Goal: Navigation & Orientation: Find specific page/section

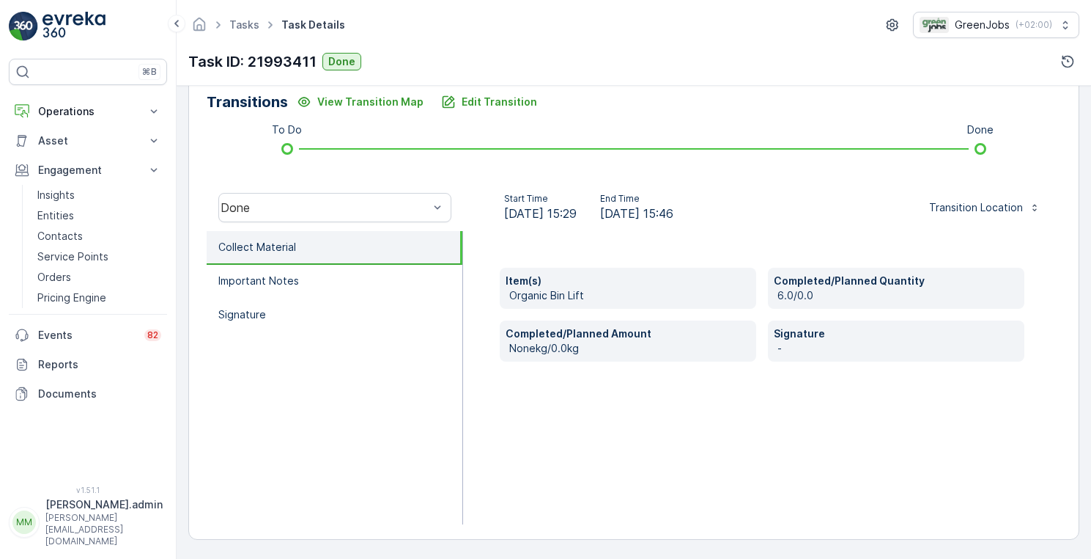
scroll to position [366, 0]
click at [57, 367] on p "Reports" at bounding box center [99, 364] width 123 height 15
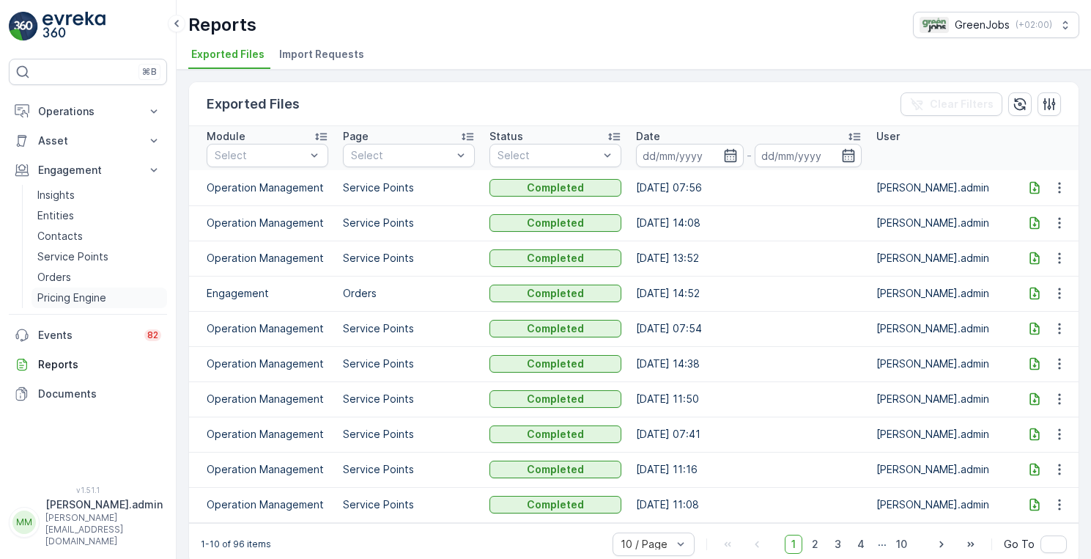
click at [65, 294] on p "Pricing Engine" at bounding box center [71, 297] width 69 height 15
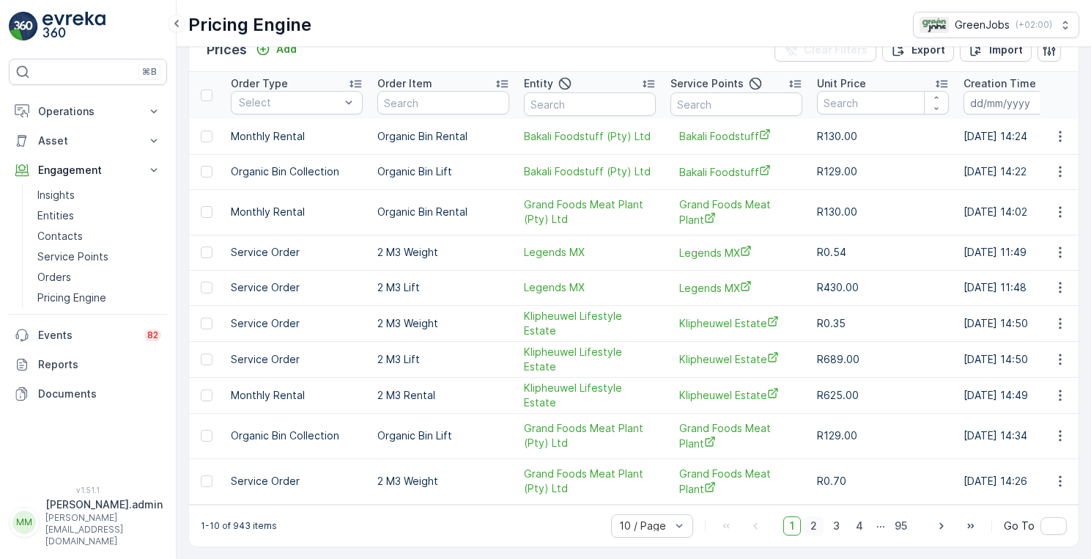
click at [816, 529] on span "2" at bounding box center [814, 525] width 20 height 19
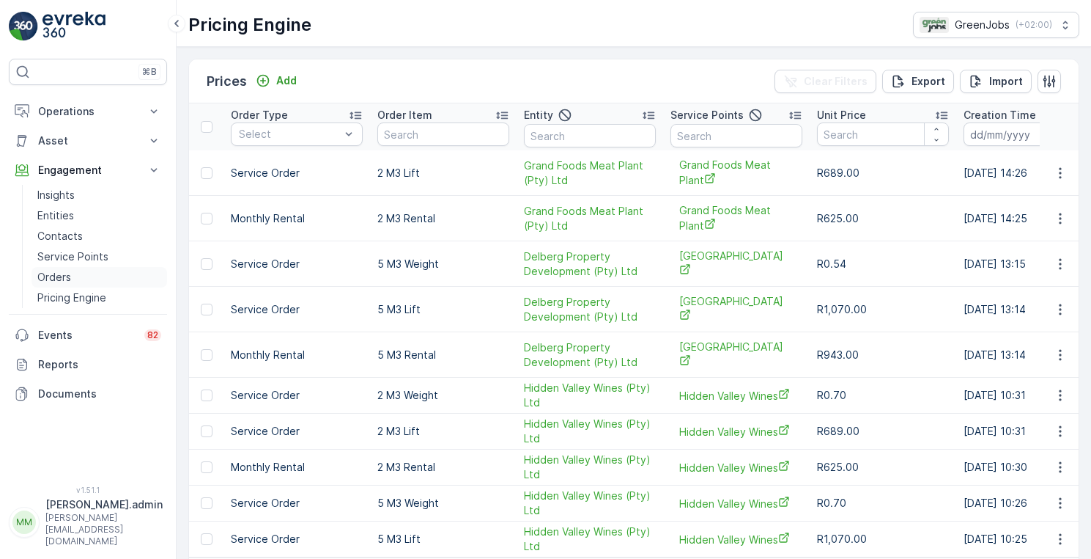
click at [54, 276] on p "Orders" at bounding box center [54, 277] width 34 height 15
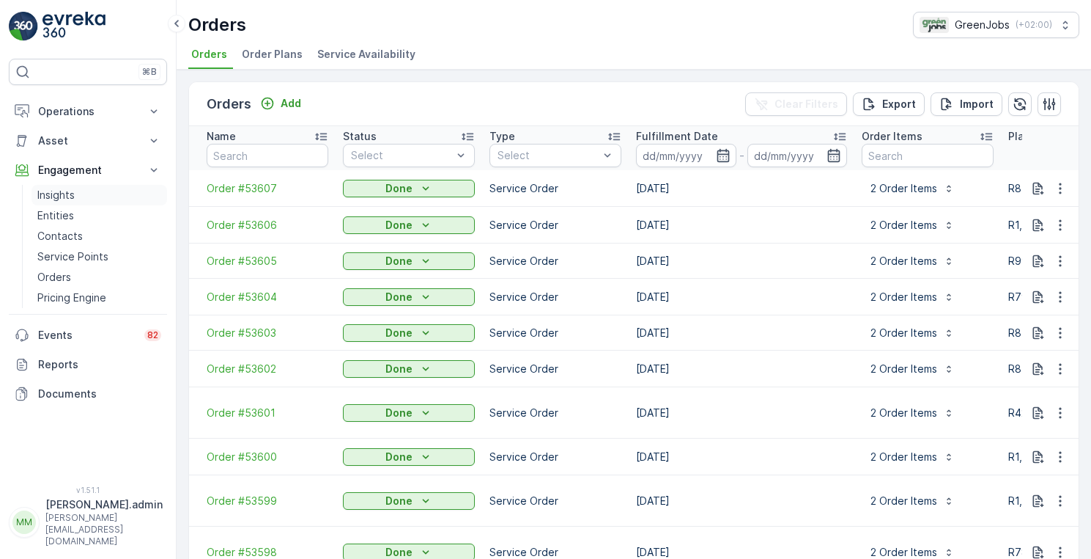
click at [60, 197] on p "Insights" at bounding box center [55, 195] width 37 height 15
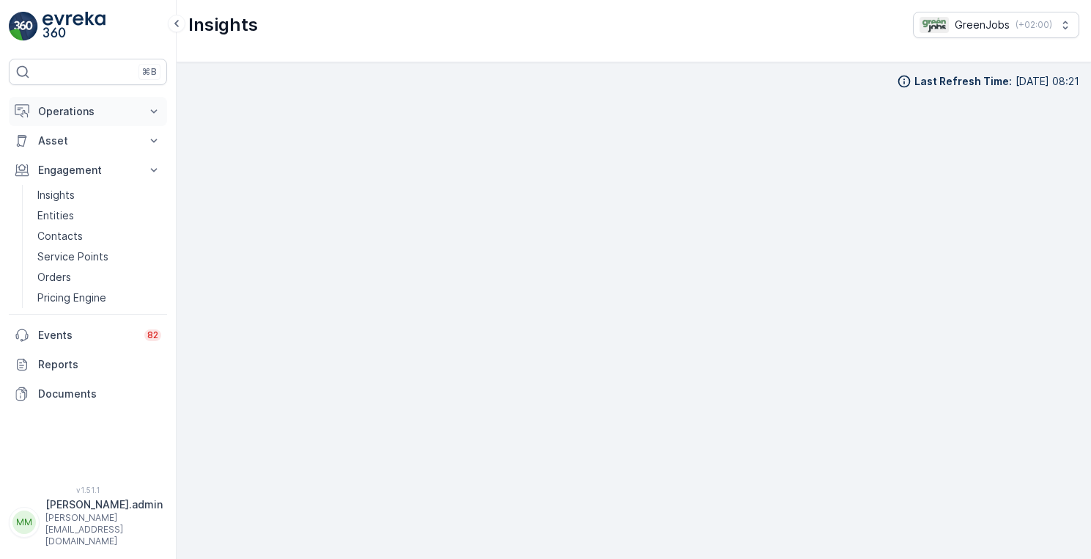
click at [81, 113] on p "Operations" at bounding box center [88, 111] width 100 height 15
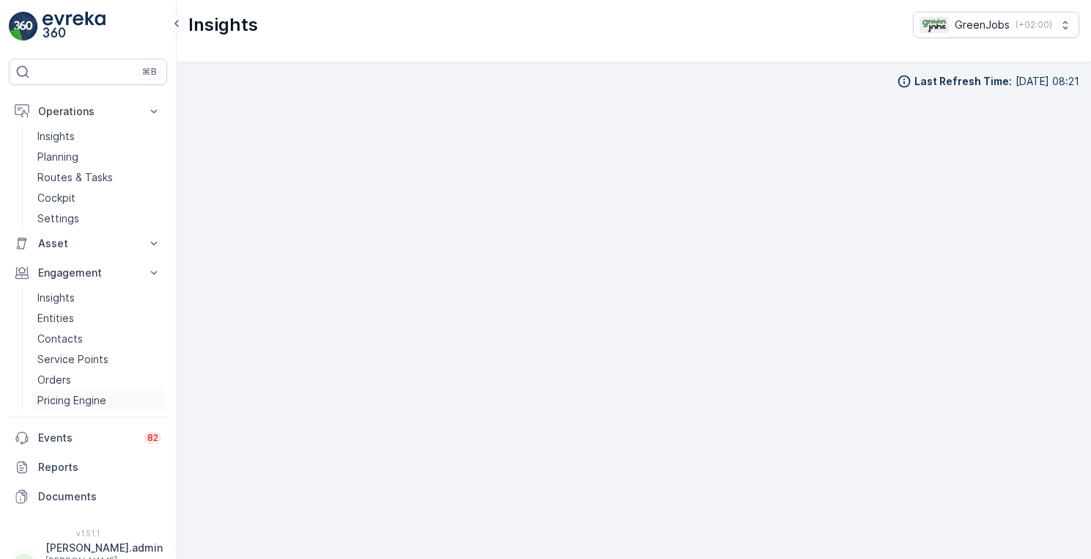
click at [73, 397] on p "Pricing Engine" at bounding box center [71, 400] width 69 height 15
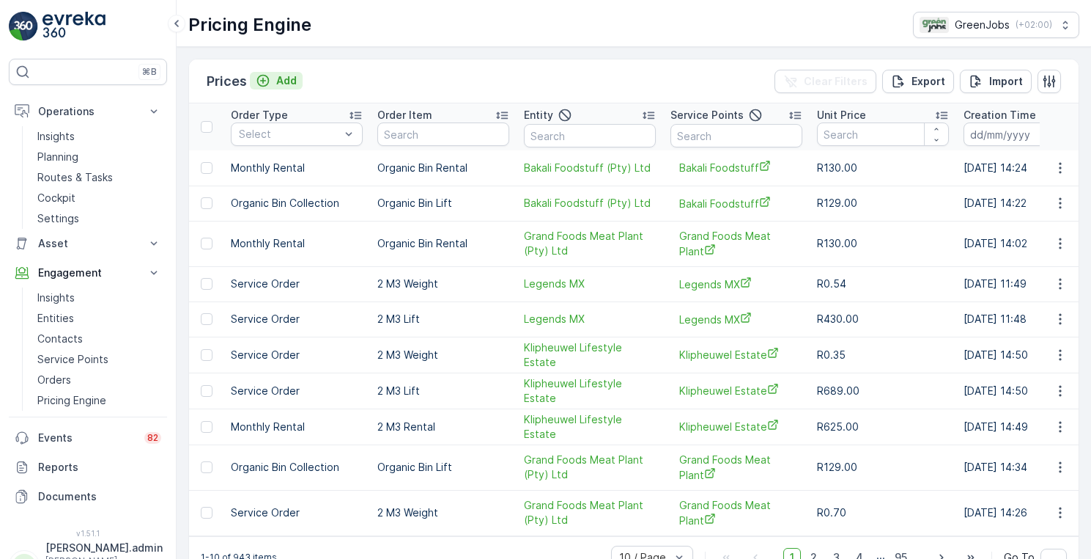
click at [287, 81] on p "Add" at bounding box center [286, 80] width 21 height 15
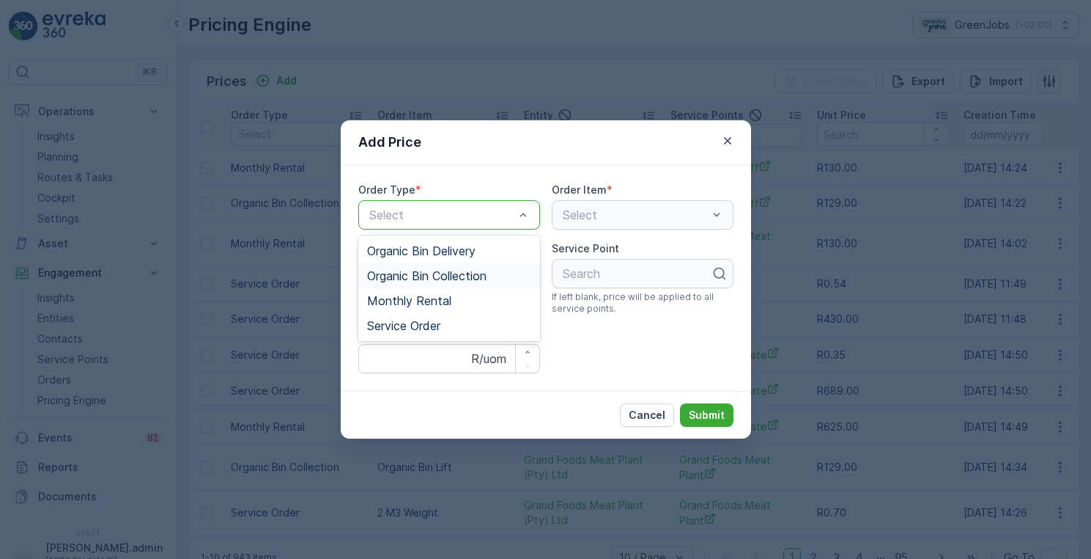
click at [471, 273] on span "Organic Bin Collection" at bounding box center [426, 275] width 119 height 13
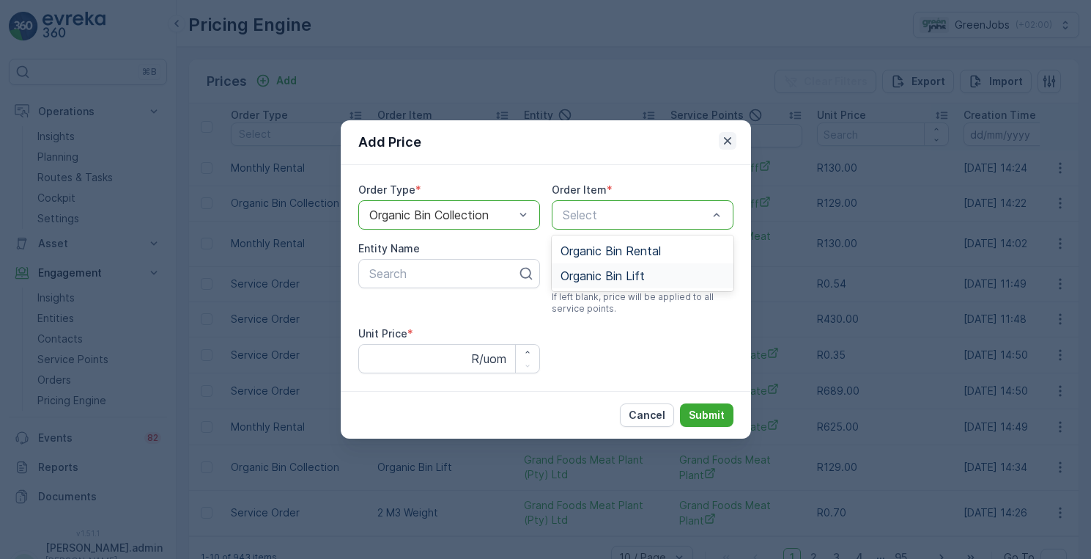
click at [726, 140] on icon "button" at bounding box center [728, 140] width 15 height 15
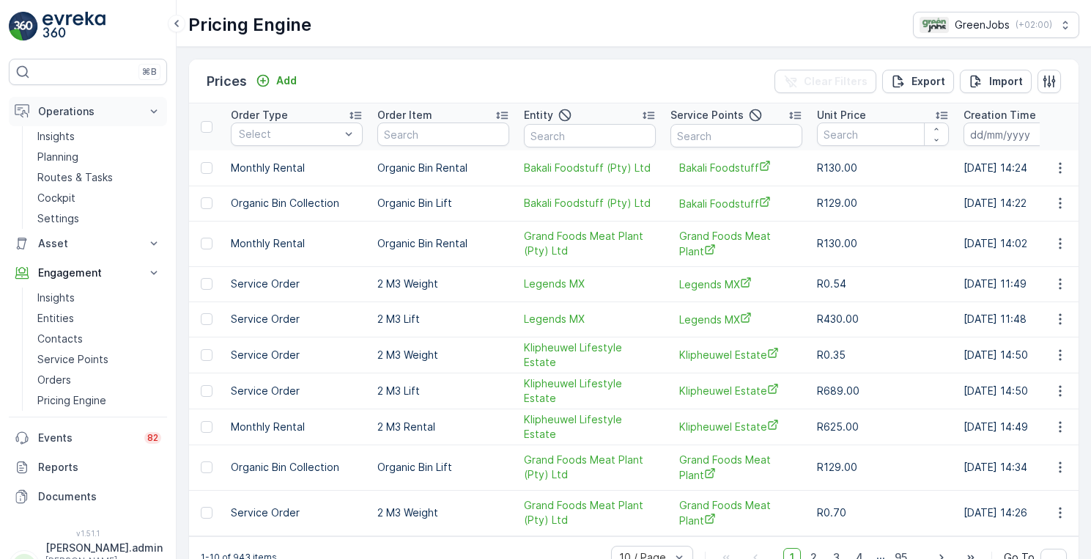
click at [75, 111] on p "Operations" at bounding box center [88, 111] width 100 height 15
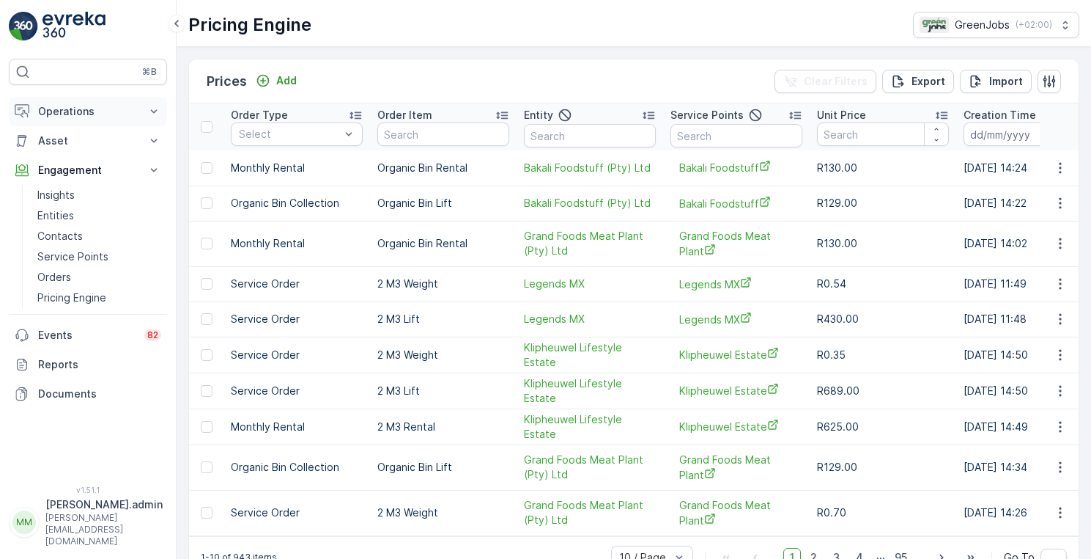
click at [84, 114] on p "Operations" at bounding box center [88, 111] width 100 height 15
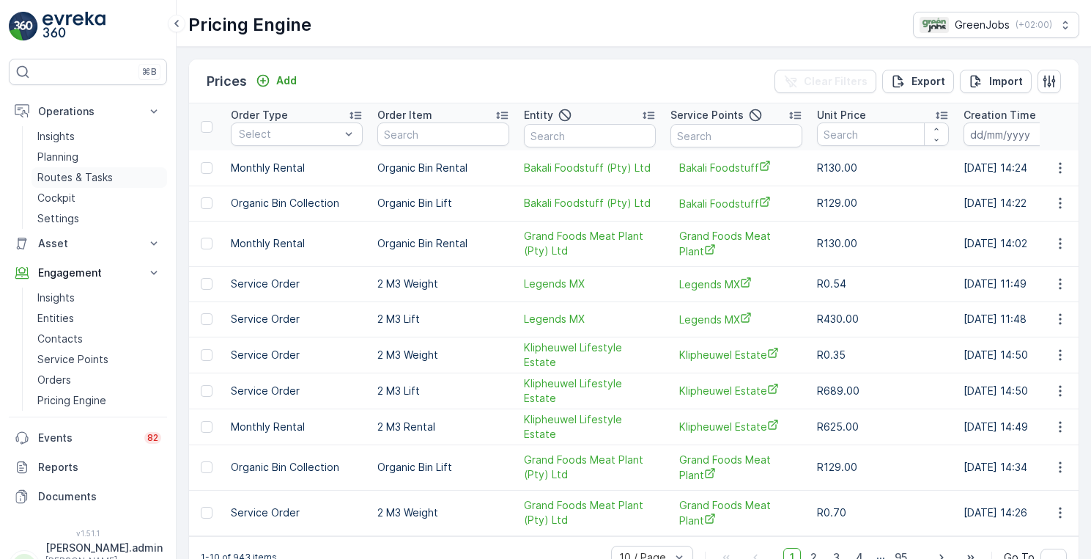
click at [78, 174] on p "Routes & Tasks" at bounding box center [74, 177] width 75 height 15
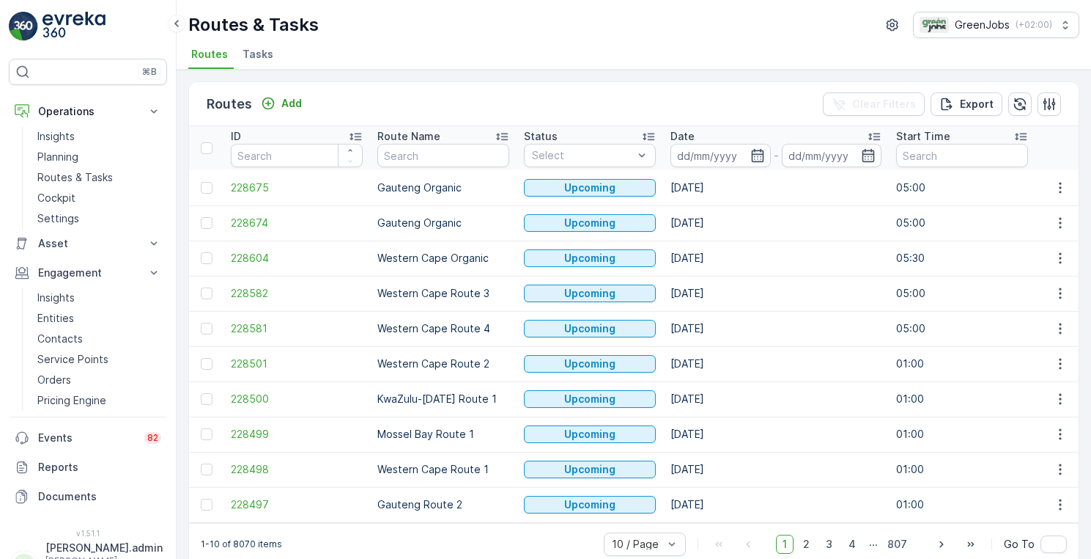
click at [263, 51] on span "Tasks" at bounding box center [258, 54] width 31 height 15
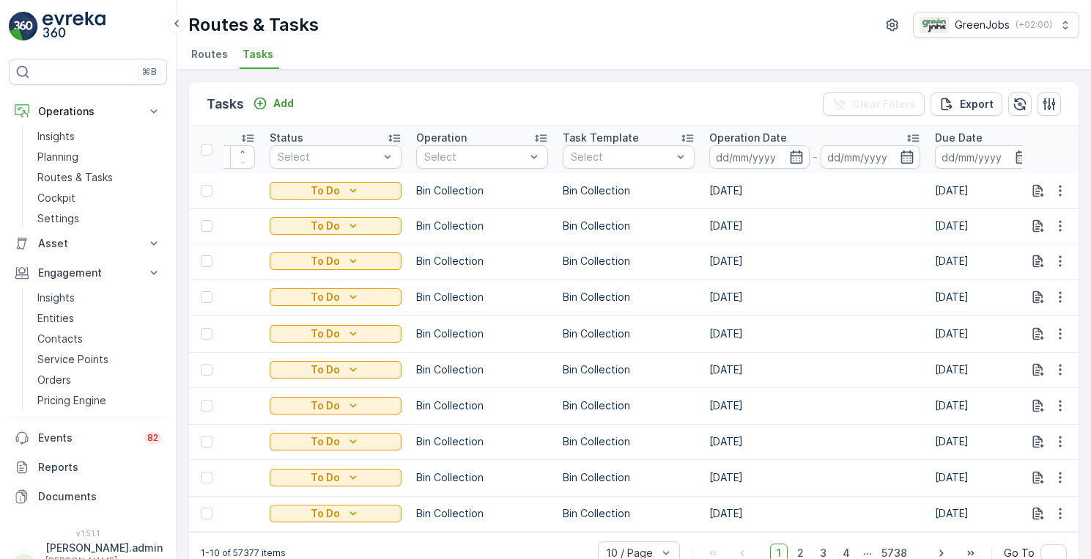
scroll to position [0, 105]
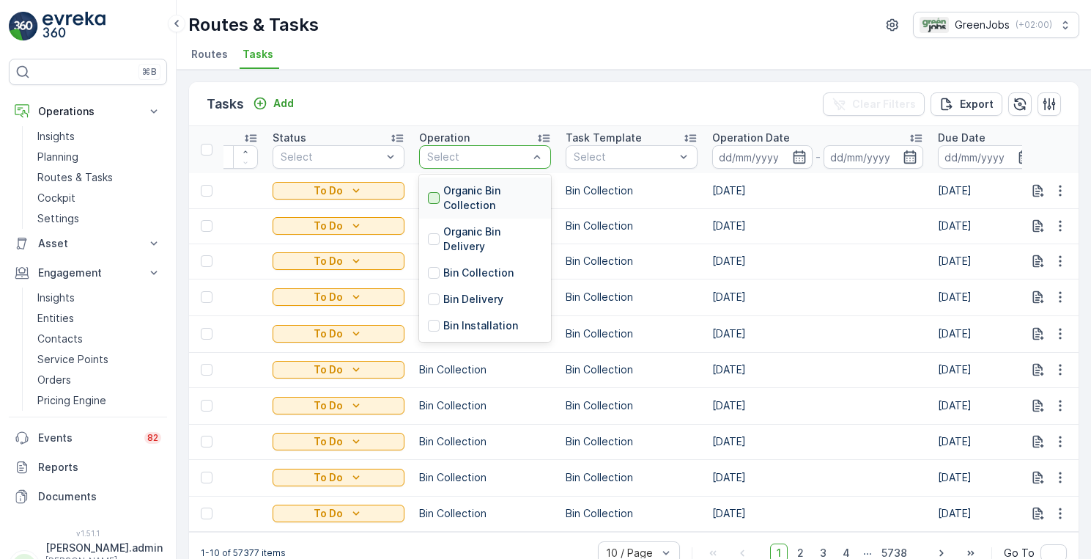
click at [437, 193] on div at bounding box center [434, 198] width 12 height 12
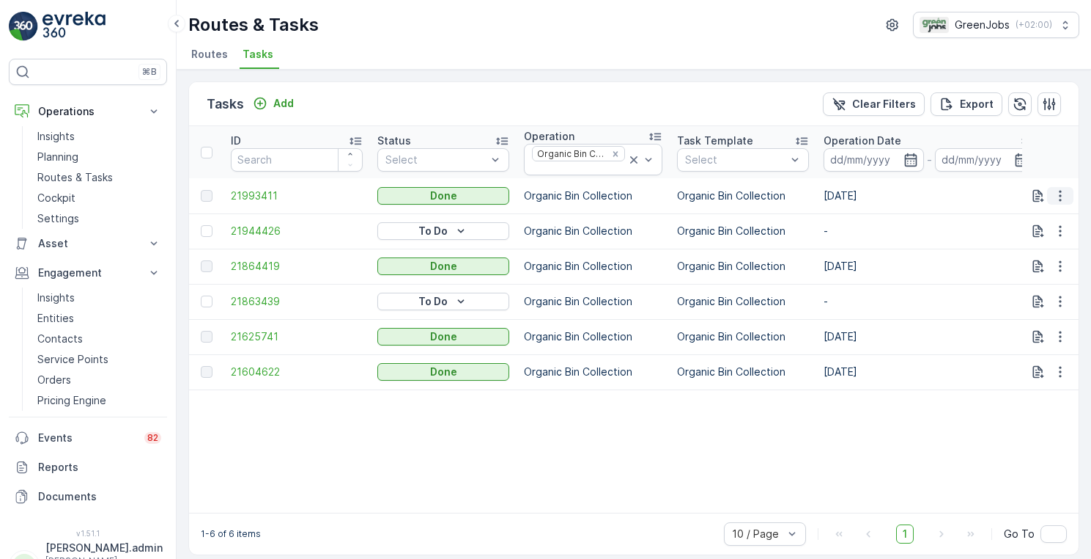
click at [1060, 196] on icon "button" at bounding box center [1060, 195] width 15 height 15
click at [1043, 217] on span "See More Details" at bounding box center [1043, 218] width 85 height 15
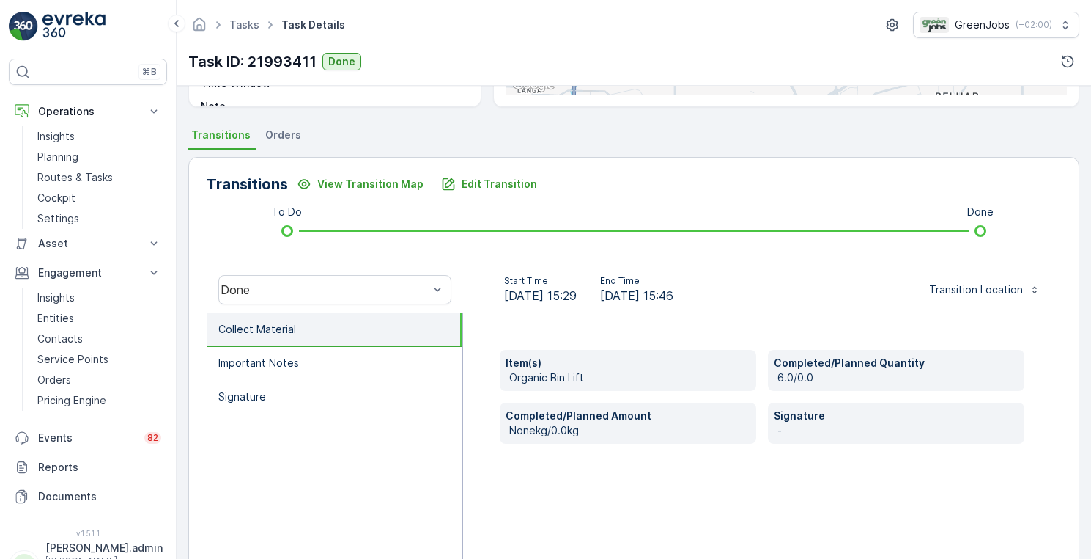
scroll to position [286, 0]
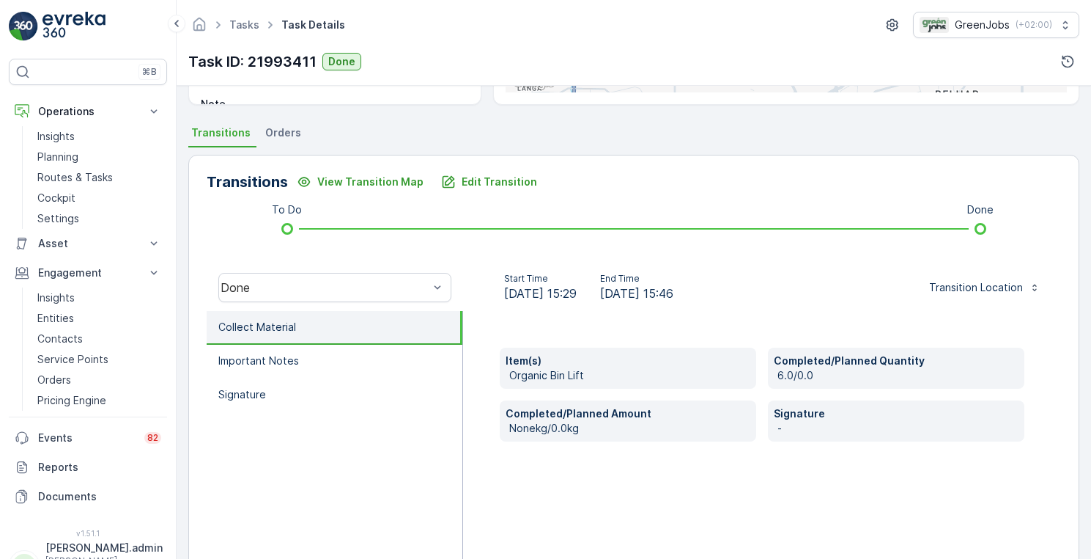
click at [599, 428] on p "Nonekg/0.0kg" at bounding box center [629, 428] width 241 height 15
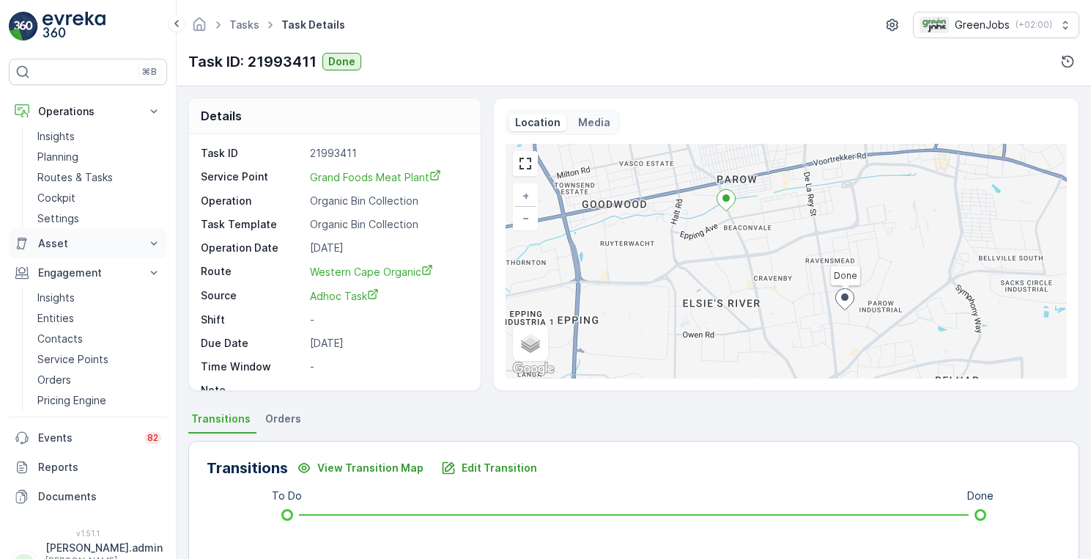
scroll to position [0, 0]
